Goal: Task Accomplishment & Management: Complete application form

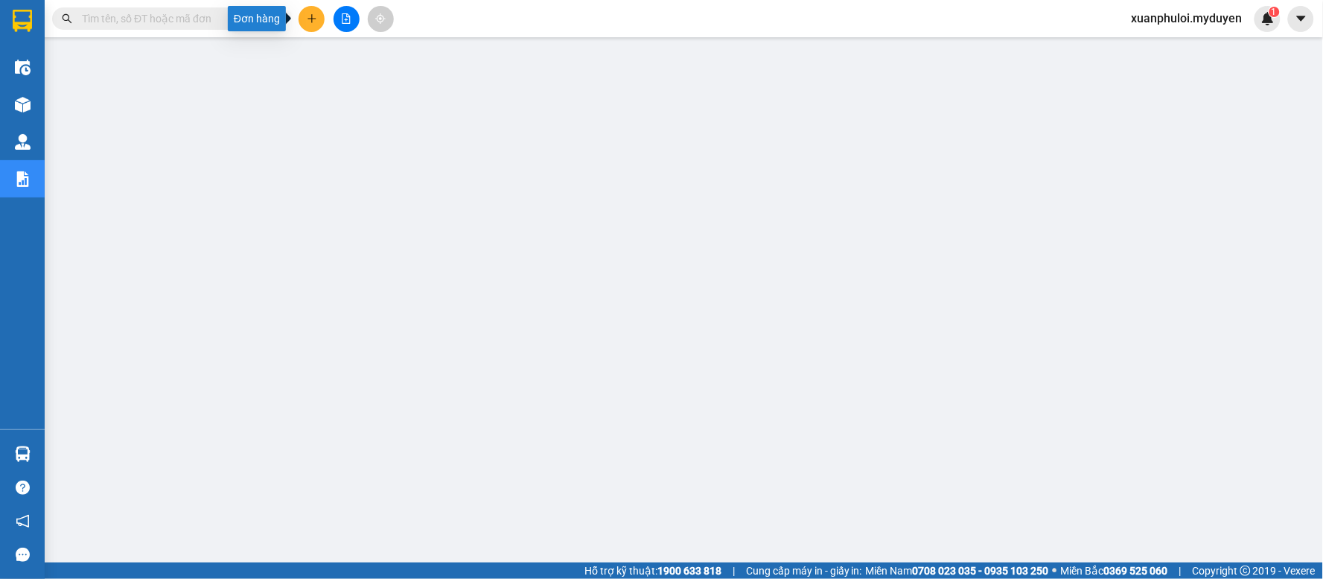
click at [308, 12] on button at bounding box center [312, 19] width 26 height 26
click at [316, 48] on div at bounding box center [317, 56] width 19 height 16
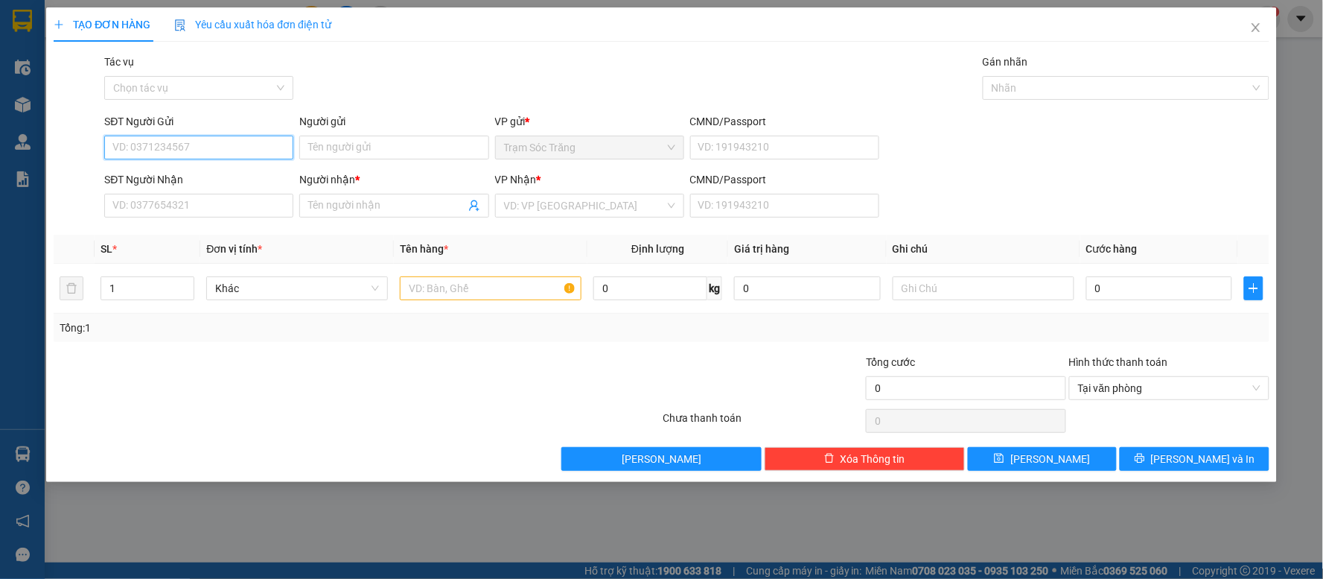
click at [222, 145] on input "SĐT Người Gửi" at bounding box center [198, 148] width 189 height 24
click at [222, 179] on div "0964931439 - QUYÊN" at bounding box center [198, 177] width 171 height 16
type input "0964931439"
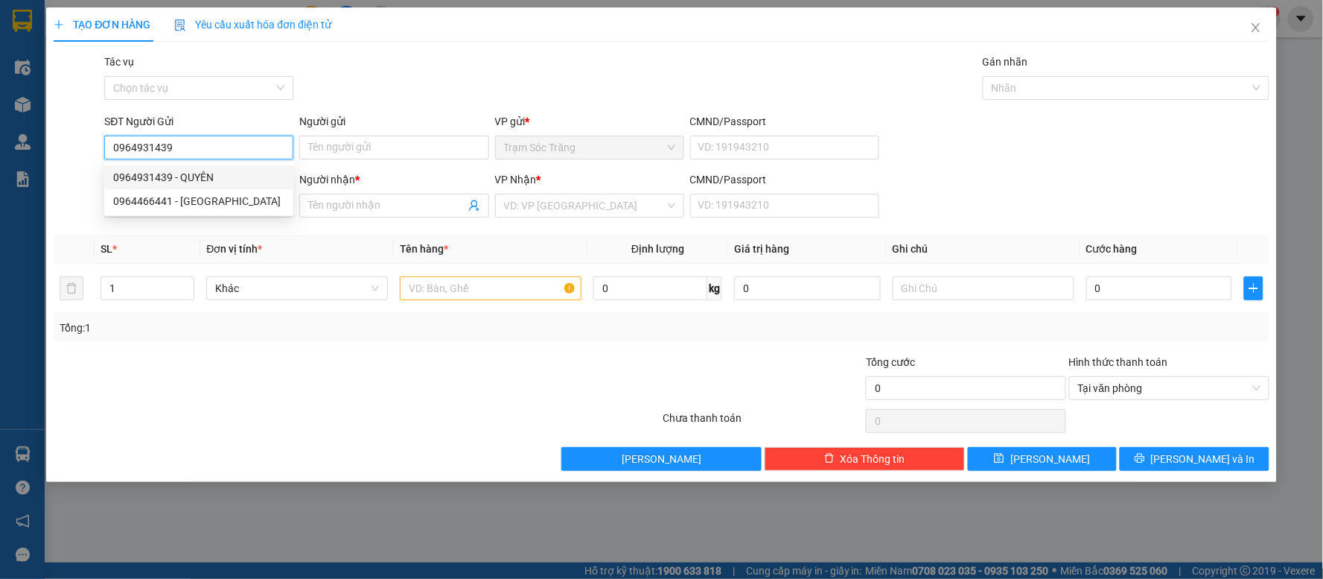
type input "QUYÊN"
type input "0385825951"
type input "VY"
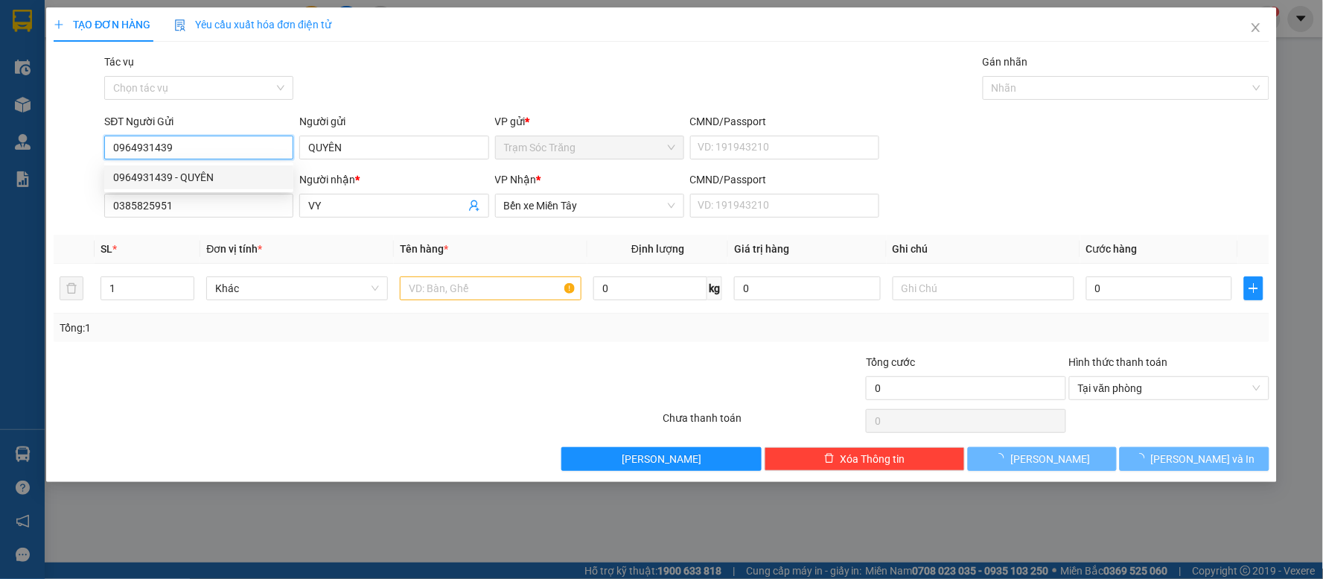
type input "70.000"
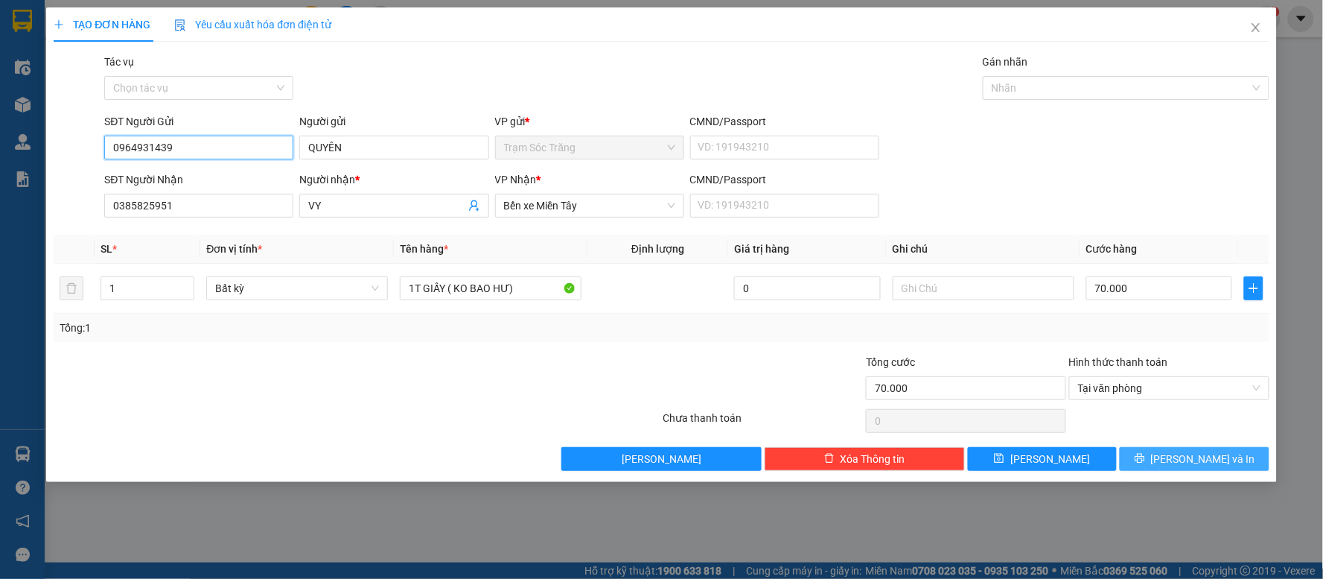
type input "0964931439"
click at [1145, 463] on icon "printer" at bounding box center [1140, 458] width 10 height 10
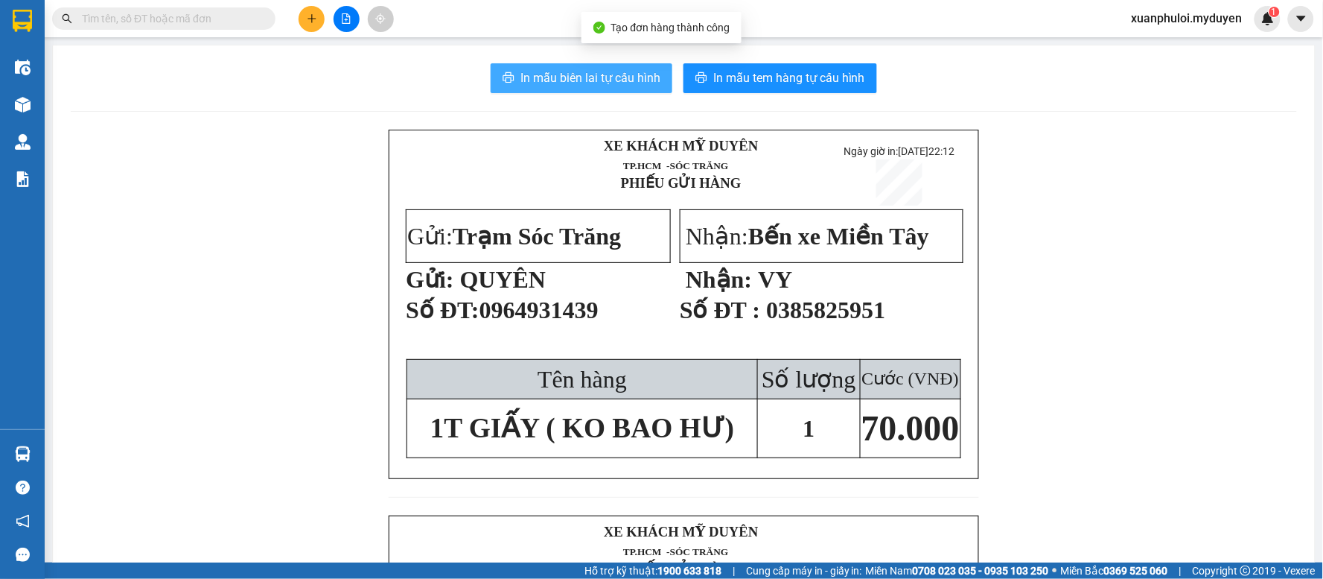
click at [550, 84] on span "In mẫu biên lai tự cấu hình" at bounding box center [590, 78] width 140 height 19
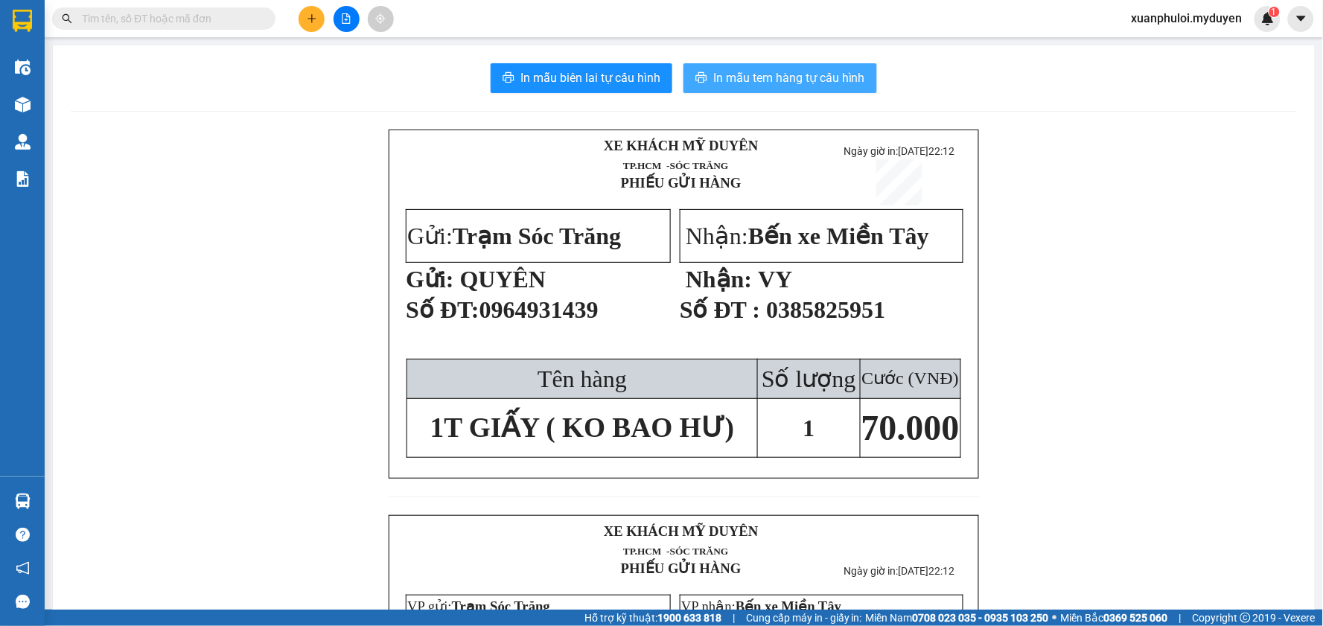
drag, startPoint x: 1133, startPoint y: 336, endPoint x: 751, endPoint y: 71, distance: 465.1
click at [751, 71] on span "In mẫu tem hàng tự cấu hình" at bounding box center [789, 78] width 152 height 19
